Goal: Communication & Community: Answer question/provide support

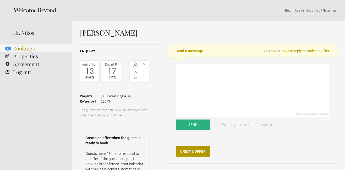
click at [24, 48] on link "12 Bookings" at bounding box center [36, 49] width 72 height 8
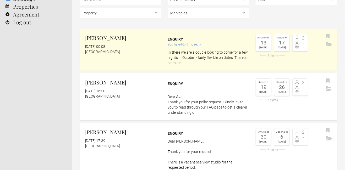
scroll to position [49, 0]
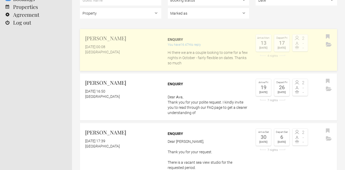
click at [143, 63] on link "Florri Burton 20 August 2025 at 00:08 Ammos Hotel Enquiry You have 16:47h to re…" at bounding box center [208, 50] width 257 height 42
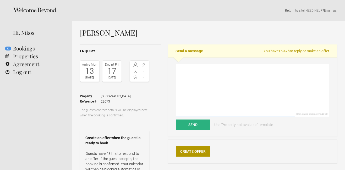
click at [191, 89] on textarea at bounding box center [252, 90] width 153 height 53
paste textarea "Lore, Ipsum dol sit amet cons adipisci. E seddoe tempor inc ut labo etdolor mag…"
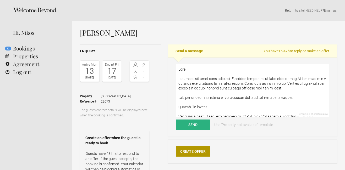
click at [191, 71] on textarea at bounding box center [252, 90] width 153 height 53
drag, startPoint x: 230, startPoint y: 79, endPoint x: 243, endPoint y: 82, distance: 13.3
click at [243, 82] on textarea at bounding box center [252, 90] width 153 height 53
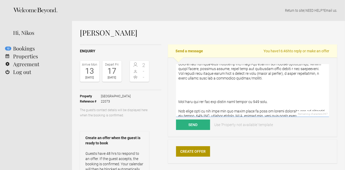
scroll to position [57, 0]
click at [252, 103] on textarea at bounding box center [252, 90] width 153 height 53
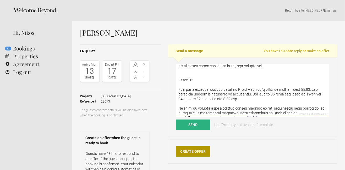
scroll to position [118, 0]
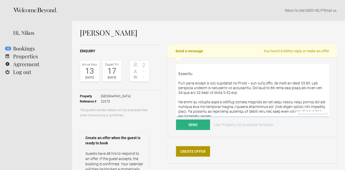
click at [249, 107] on textarea at bounding box center [252, 90] width 153 height 53
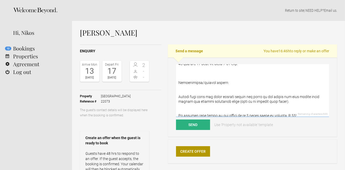
scroll to position [149, 0]
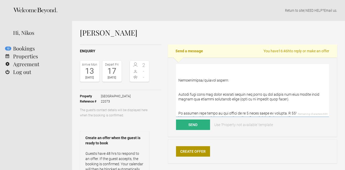
click at [236, 91] on textarea at bounding box center [252, 90] width 153 height 53
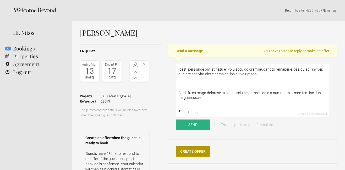
scroll to position [336, 0]
click at [206, 101] on textarea at bounding box center [252, 90] width 153 height 53
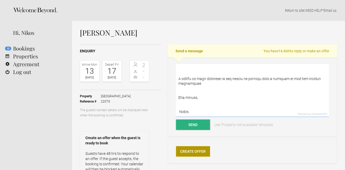
type textarea "Lore Ipsumd, Sitam con adi elit sedd eiusmodt. I utlabo etdolo mag al enim admi…"
click at [193, 121] on button "Send" at bounding box center [193, 125] width 34 height 10
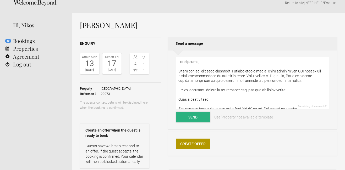
scroll to position [0, 0]
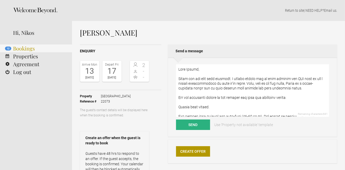
click at [29, 47] on link "12 Bookings" at bounding box center [36, 49] width 72 height 8
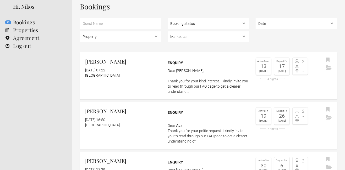
scroll to position [27, 0]
